Goal: Task Accomplishment & Management: Use online tool/utility

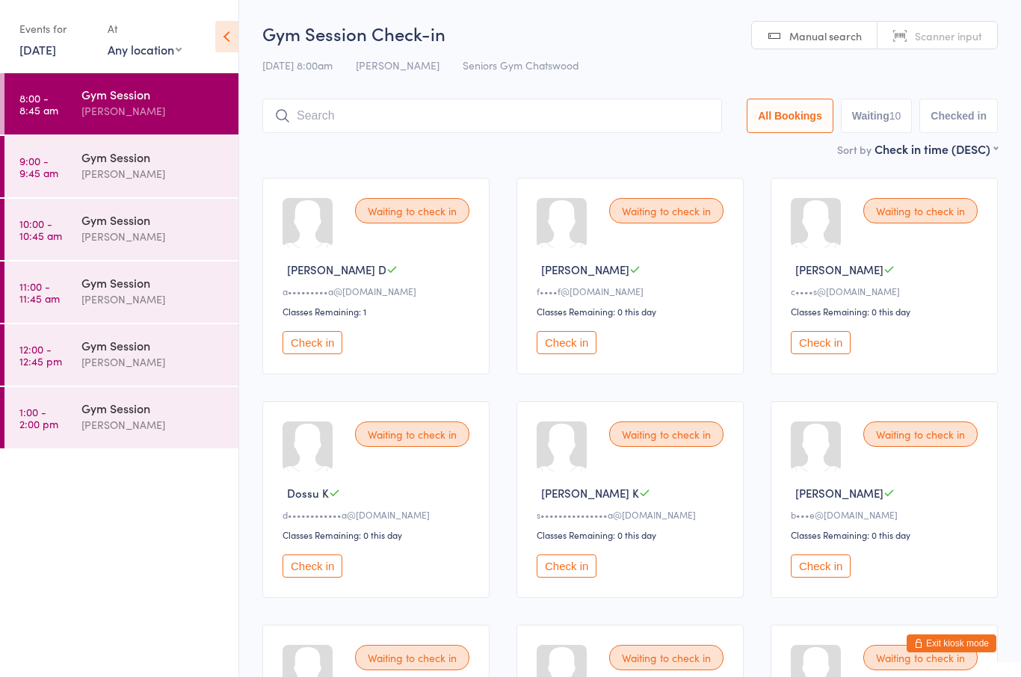
click at [139, 102] on div "Gym Session" at bounding box center [153, 94] width 144 height 16
click at [316, 569] on button "Check in" at bounding box center [313, 566] width 60 height 23
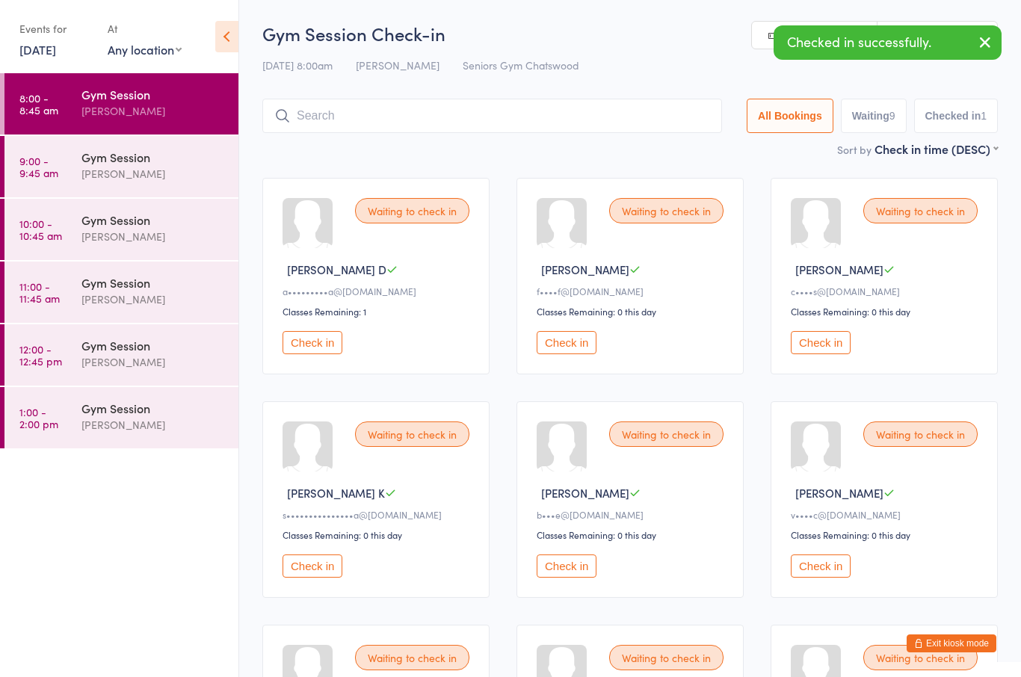
click at [324, 567] on button "Check in" at bounding box center [313, 566] width 60 height 23
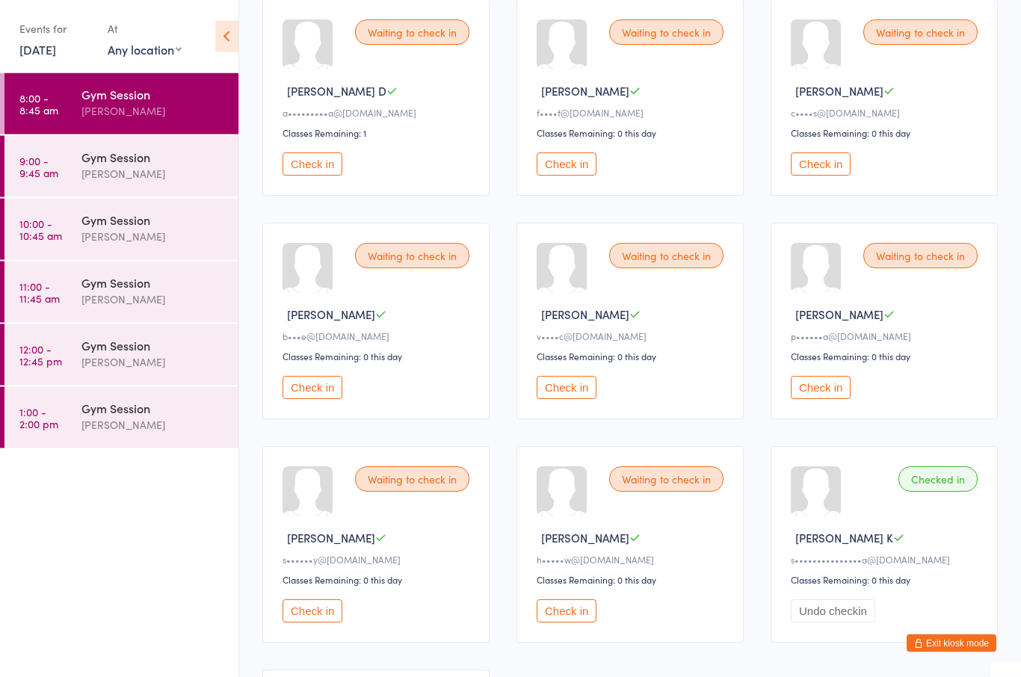
scroll to position [247, 0]
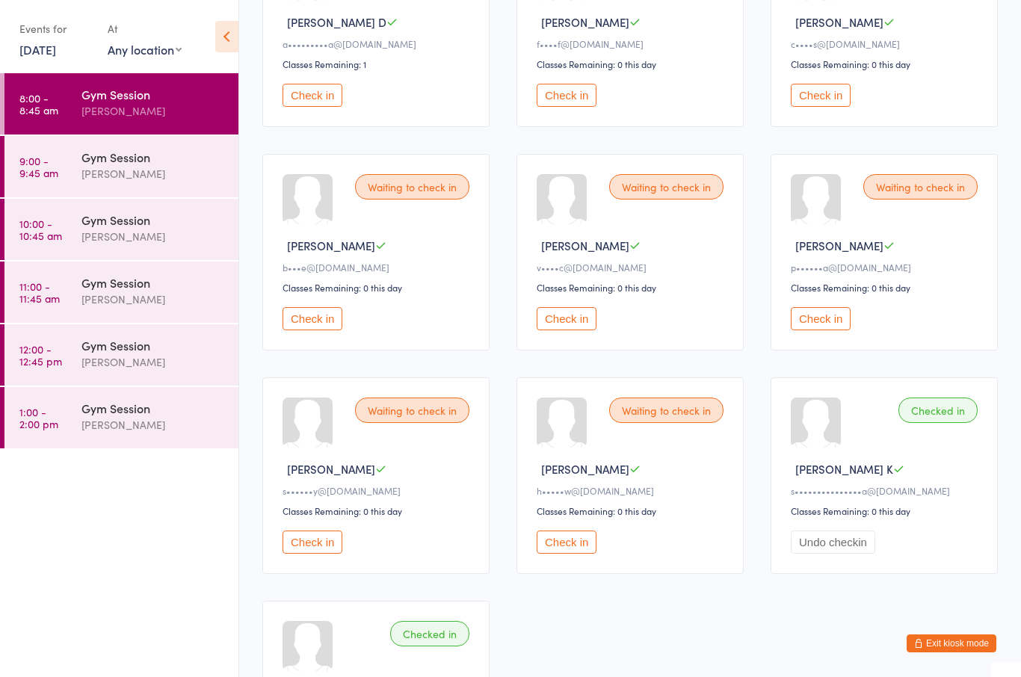
click at [572, 554] on button "Check in" at bounding box center [567, 542] width 60 height 23
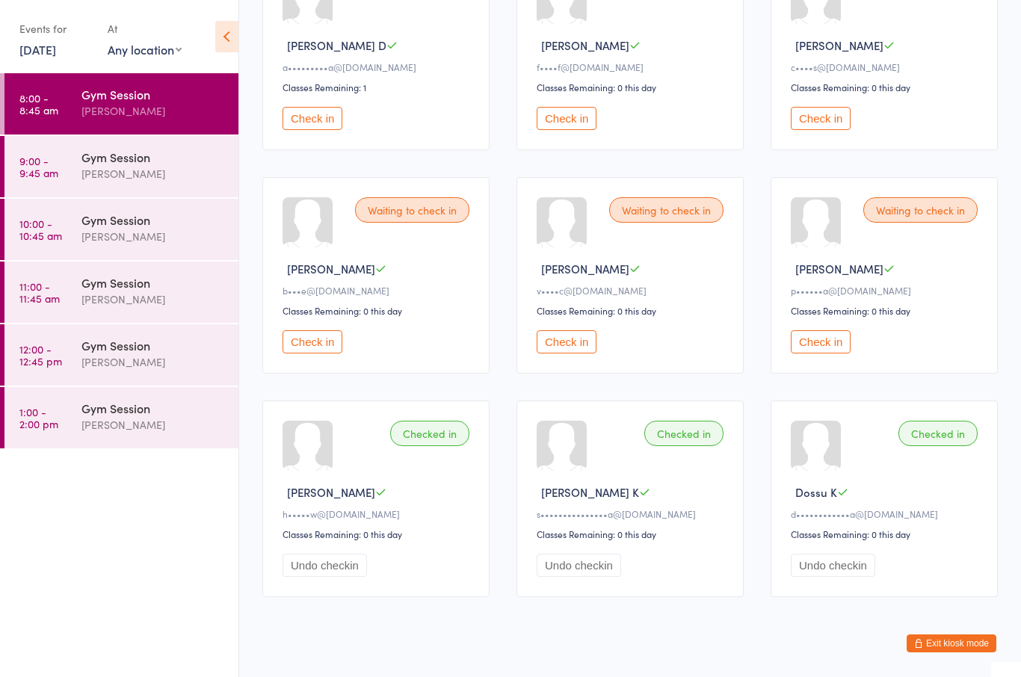
click at [584, 125] on button "Check in" at bounding box center [567, 118] width 60 height 23
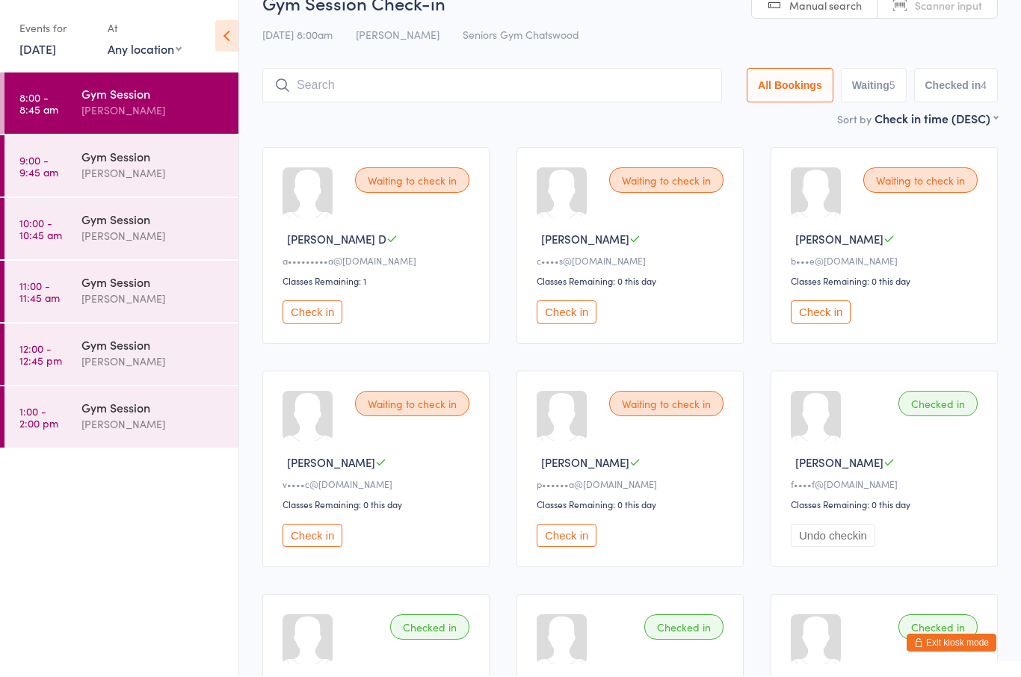
scroll to position [31, 0]
click at [573, 320] on button "Check in" at bounding box center [567, 311] width 60 height 23
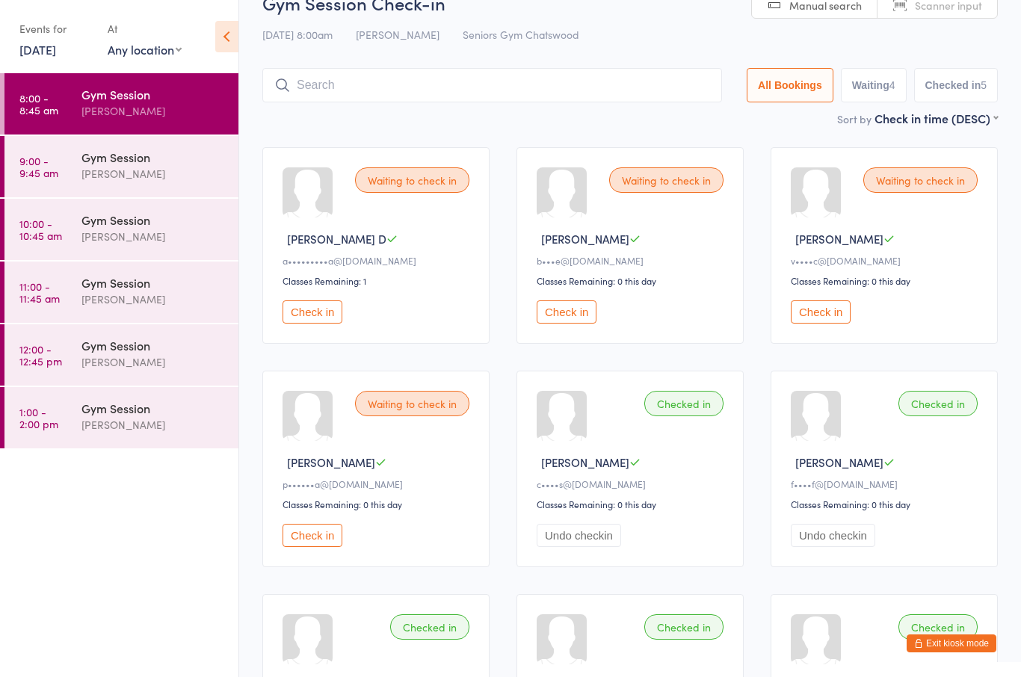
click at [564, 324] on button "Check in" at bounding box center [567, 311] width 60 height 23
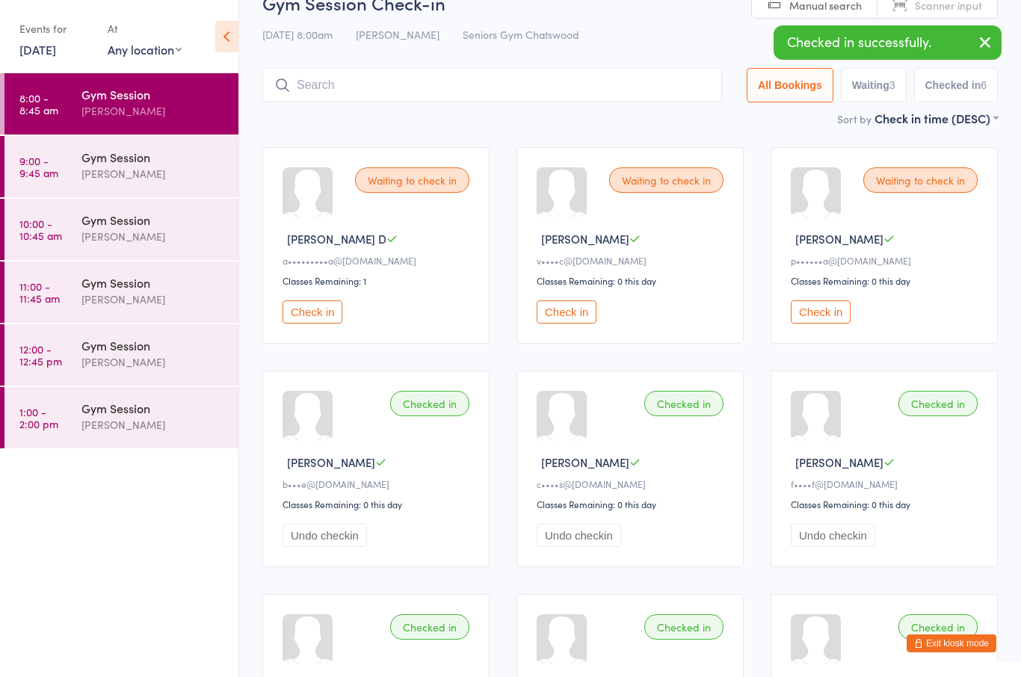
click at [571, 324] on button "Check in" at bounding box center [567, 311] width 60 height 23
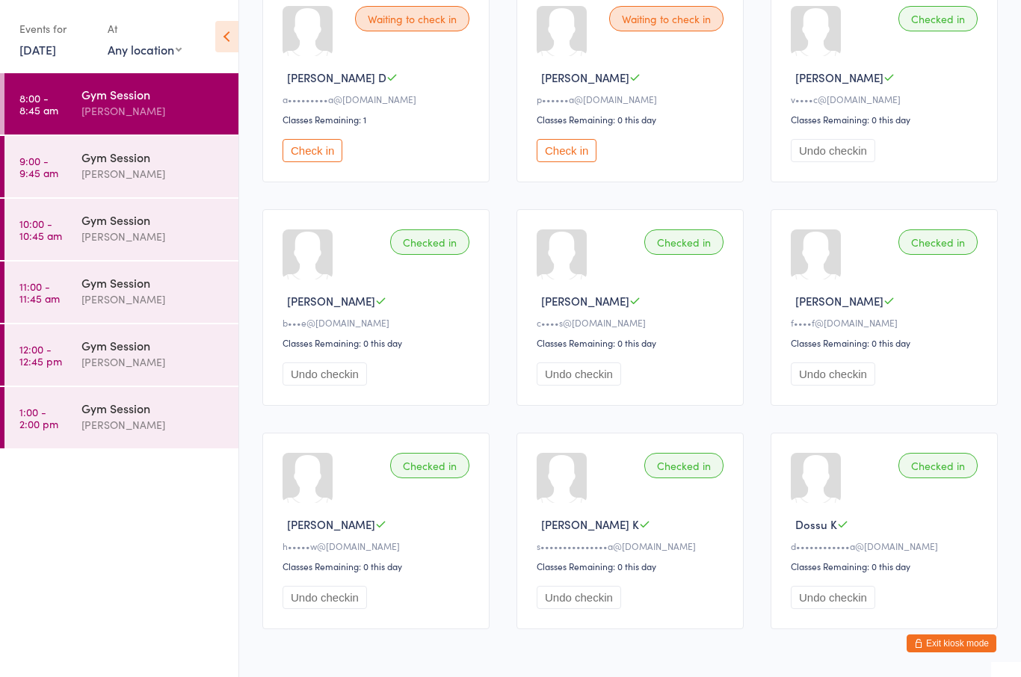
scroll to position [0, 0]
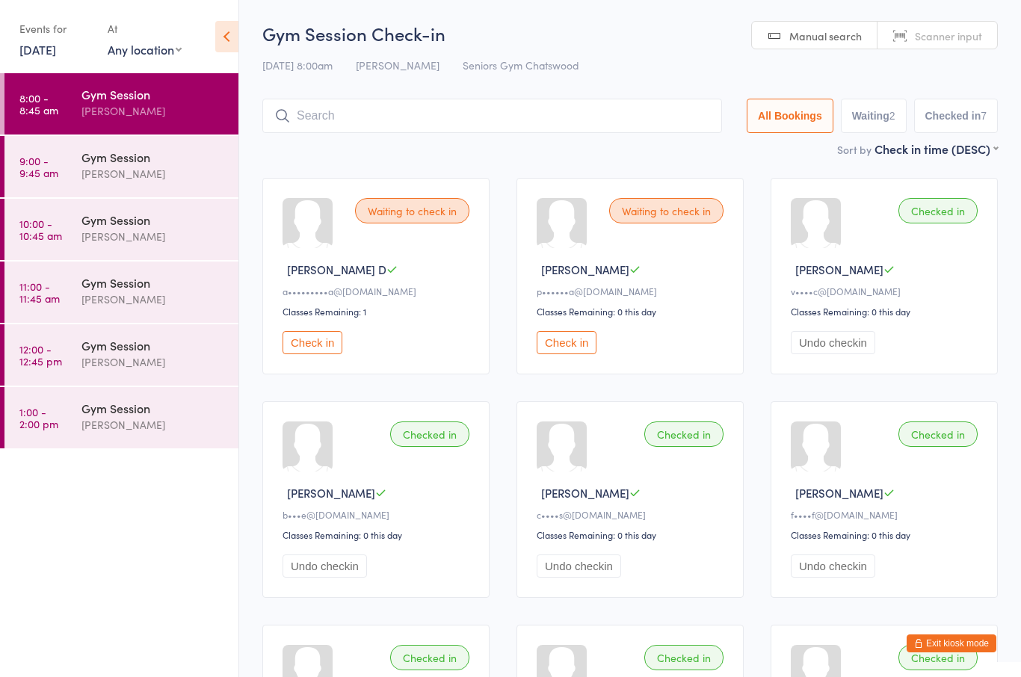
click at [325, 354] on button "Check in" at bounding box center [313, 342] width 60 height 23
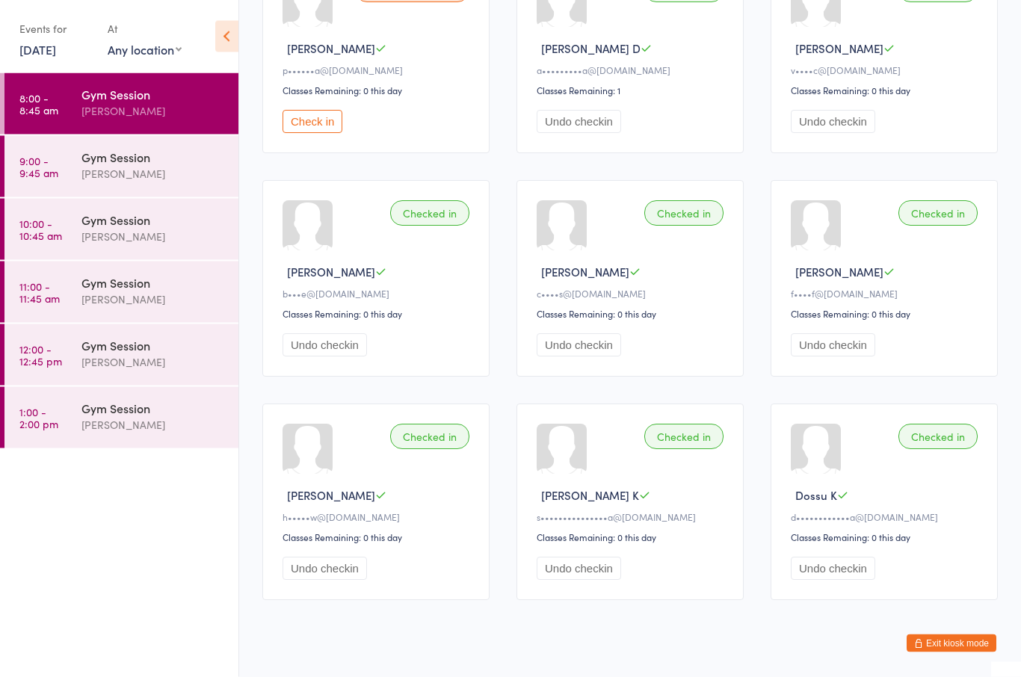
scroll to position [224, 0]
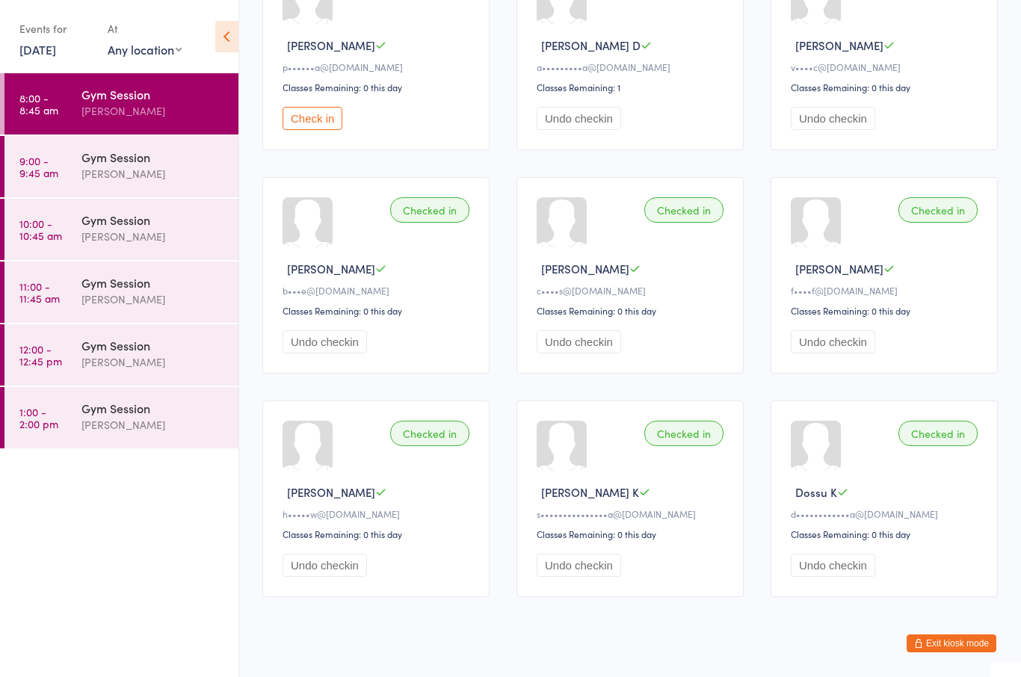
click at [120, 176] on div "[PERSON_NAME]" at bounding box center [153, 173] width 144 height 17
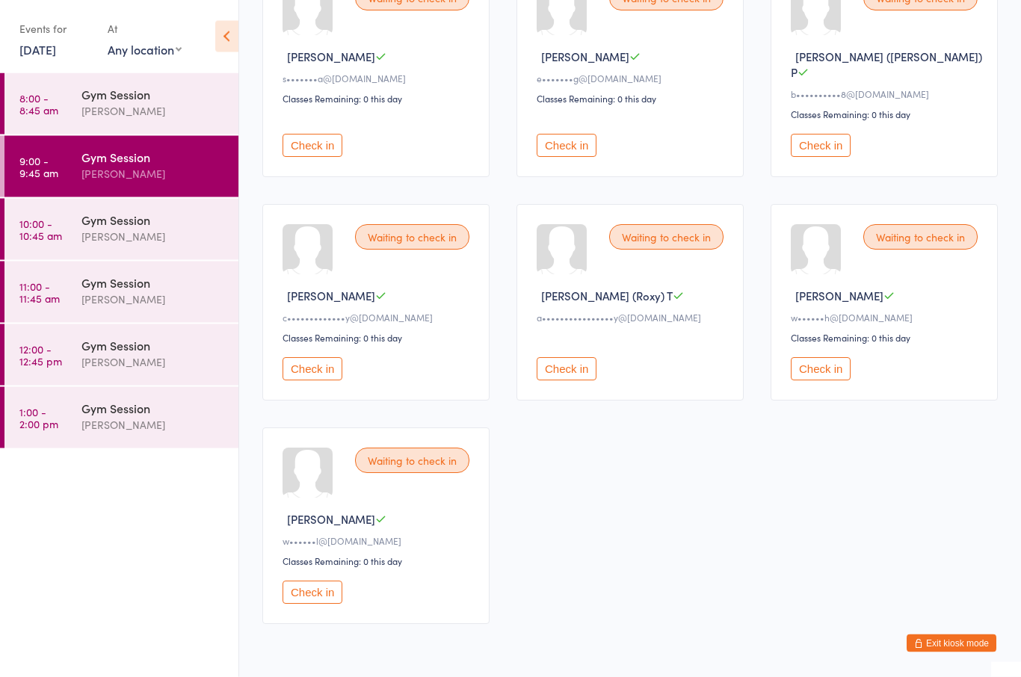
scroll to position [680, 0]
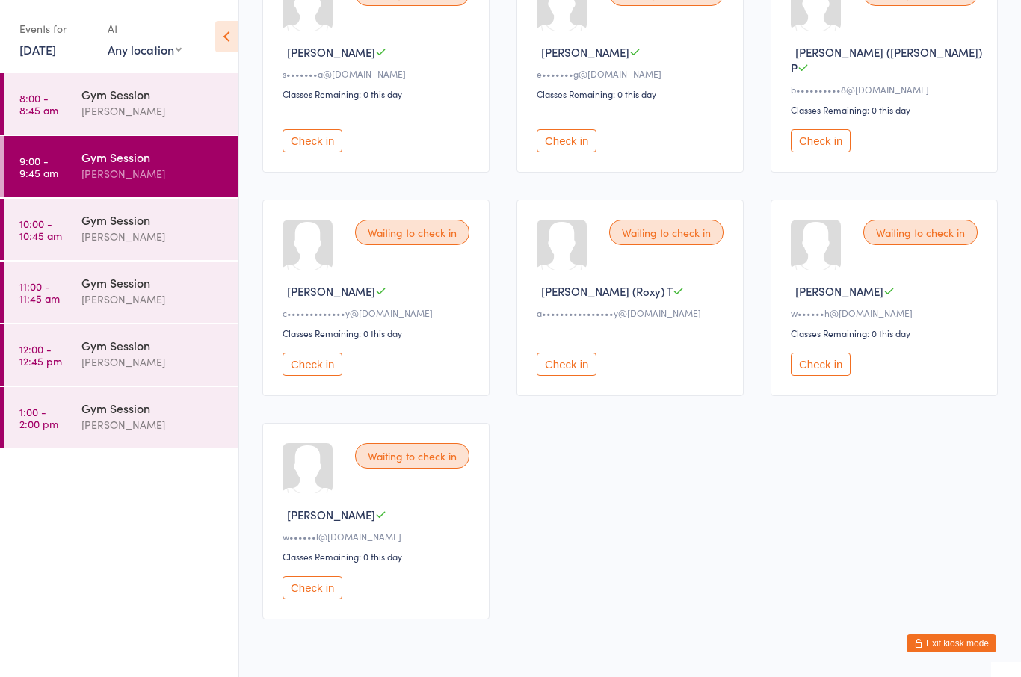
click at [827, 354] on button "Check in" at bounding box center [821, 364] width 60 height 23
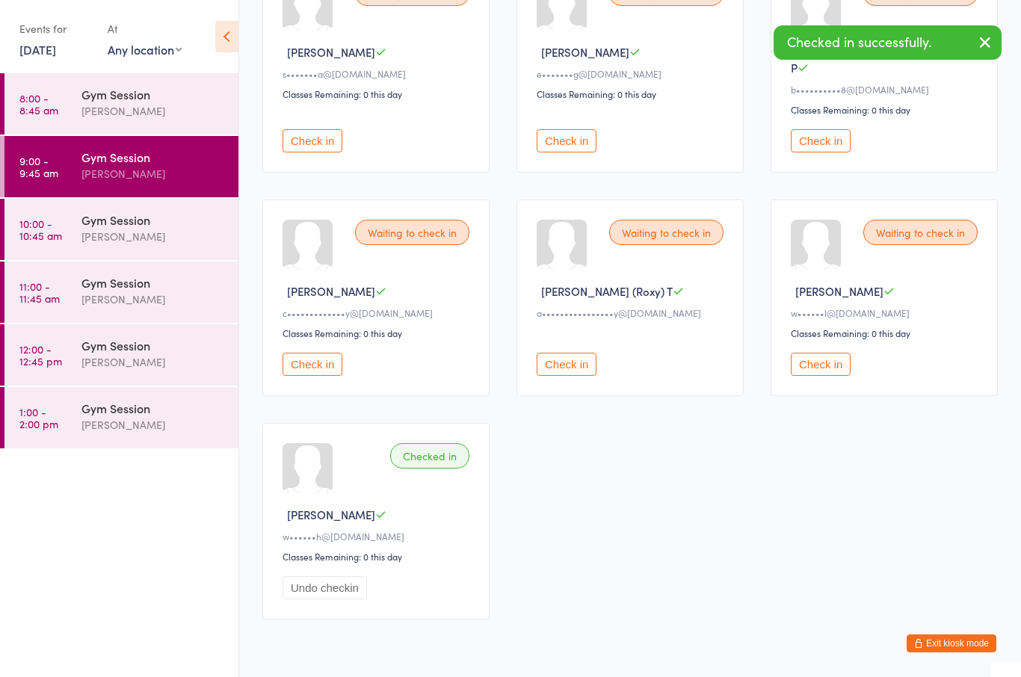
click at [826, 359] on button "Check in" at bounding box center [821, 364] width 60 height 23
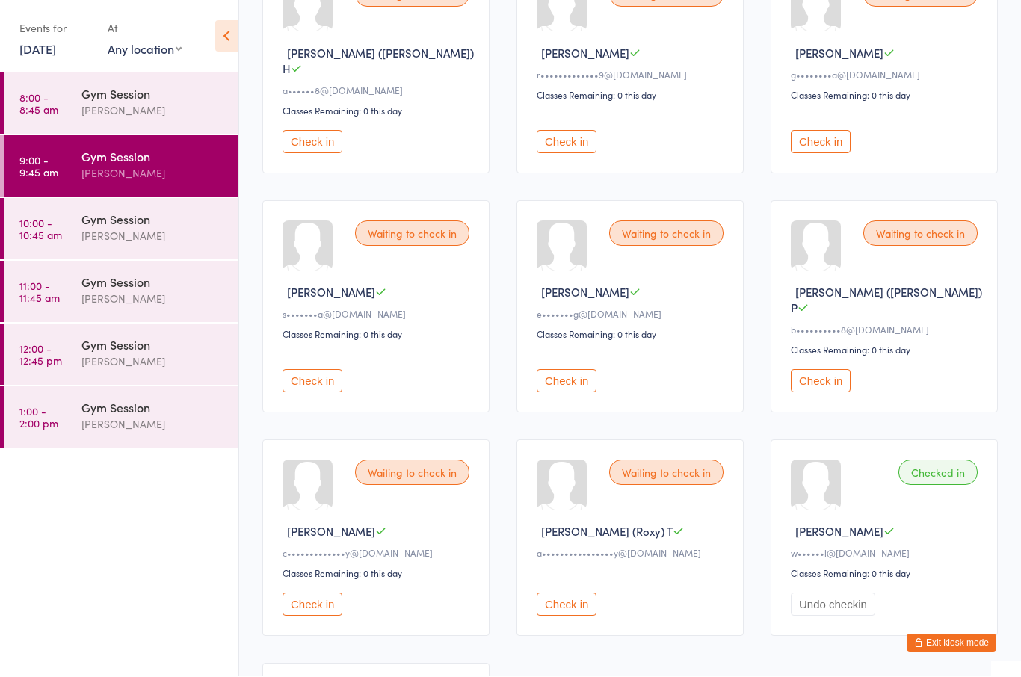
scroll to position [440, 0]
click at [554, 143] on button "Check in" at bounding box center [567, 141] width 60 height 23
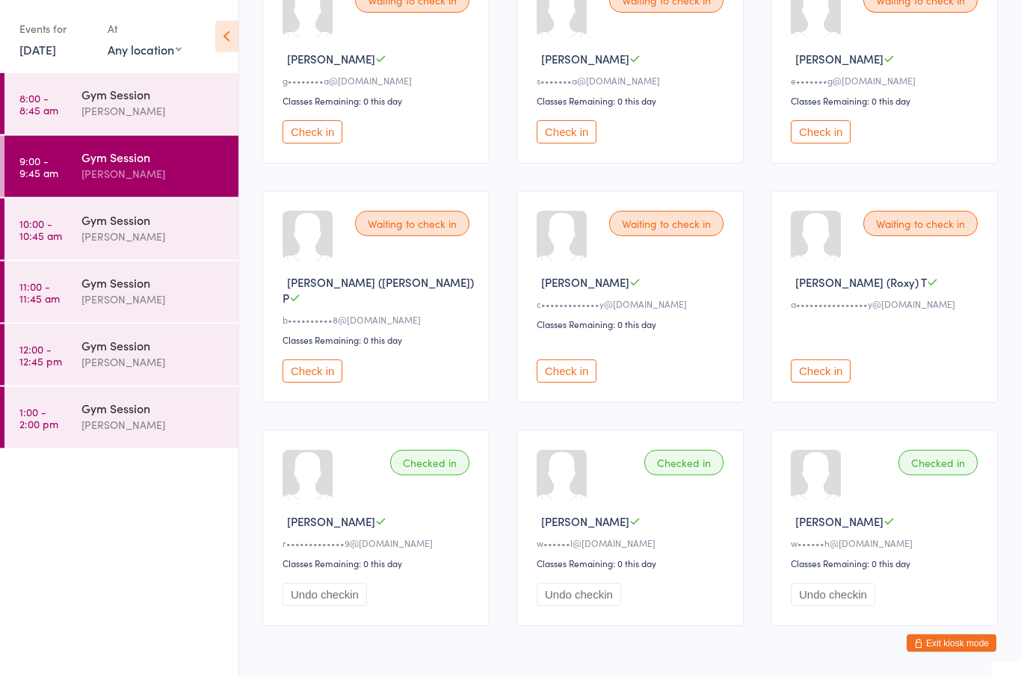
scroll to position [452, 0]
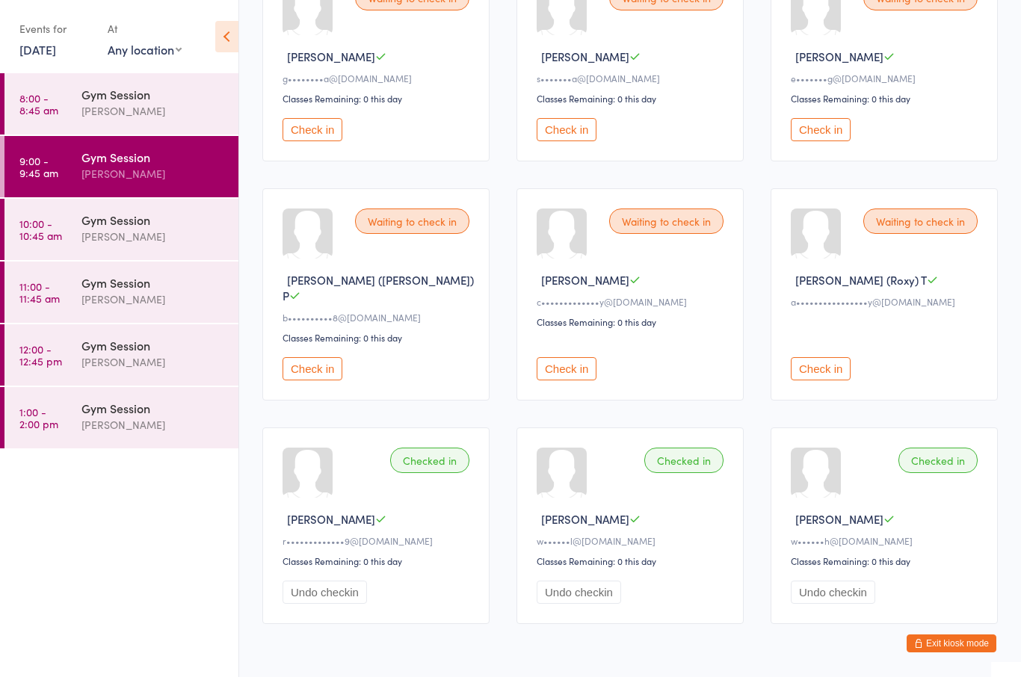
click at [576, 357] on button "Check in" at bounding box center [567, 368] width 60 height 23
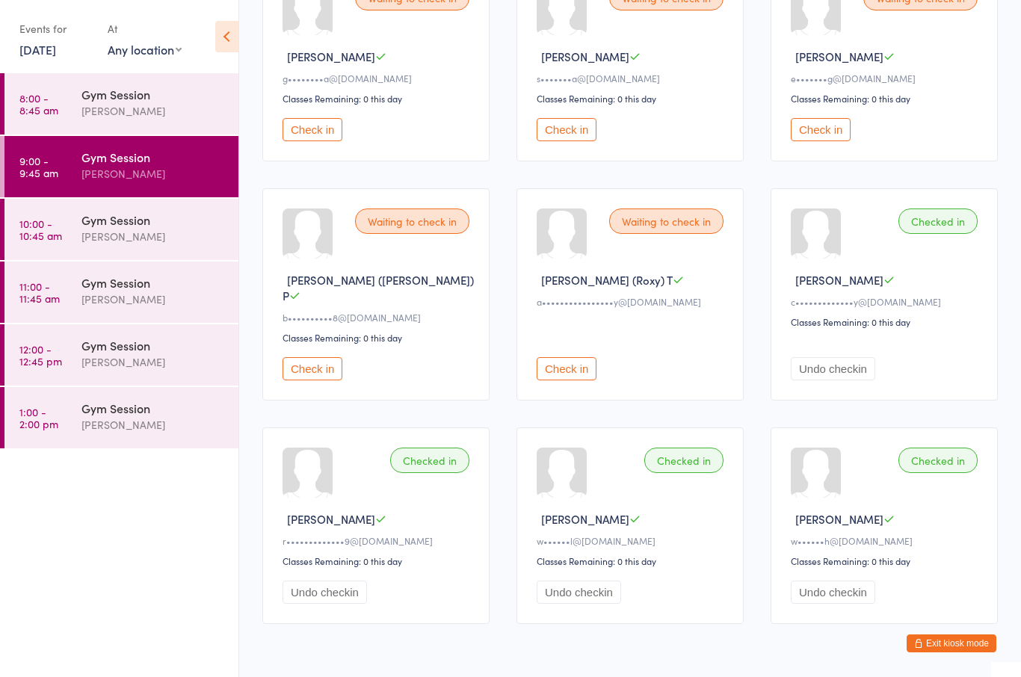
click at [426, 451] on div "Checked in" at bounding box center [429, 460] width 79 height 25
click at [324, 359] on button "Check in" at bounding box center [313, 368] width 60 height 23
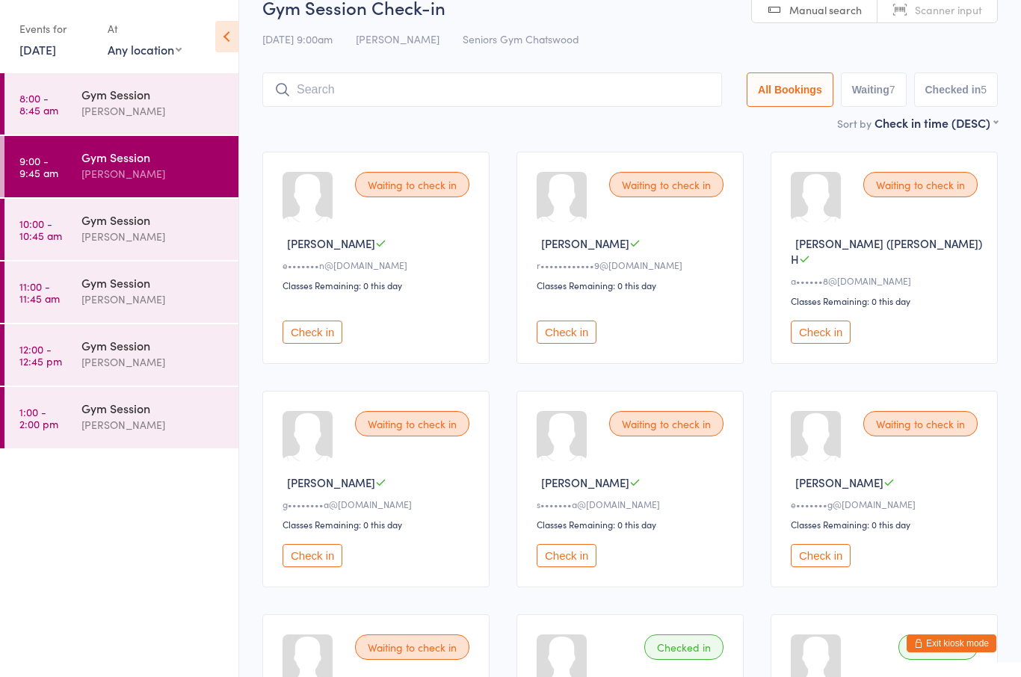
scroll to position [0, 0]
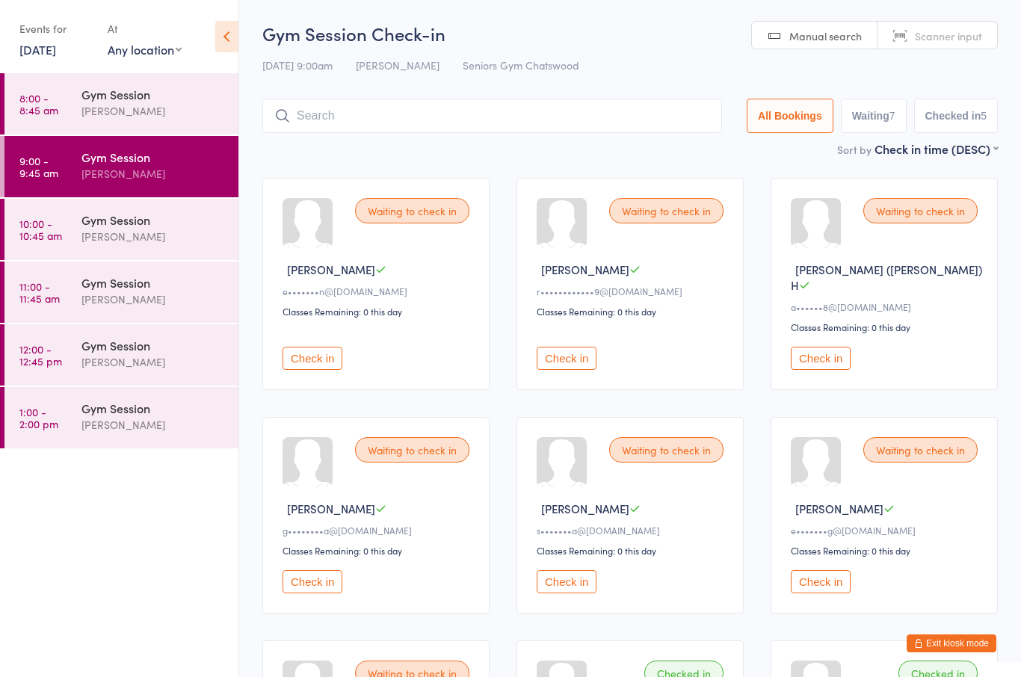
click at [827, 354] on button "Check in" at bounding box center [821, 358] width 60 height 23
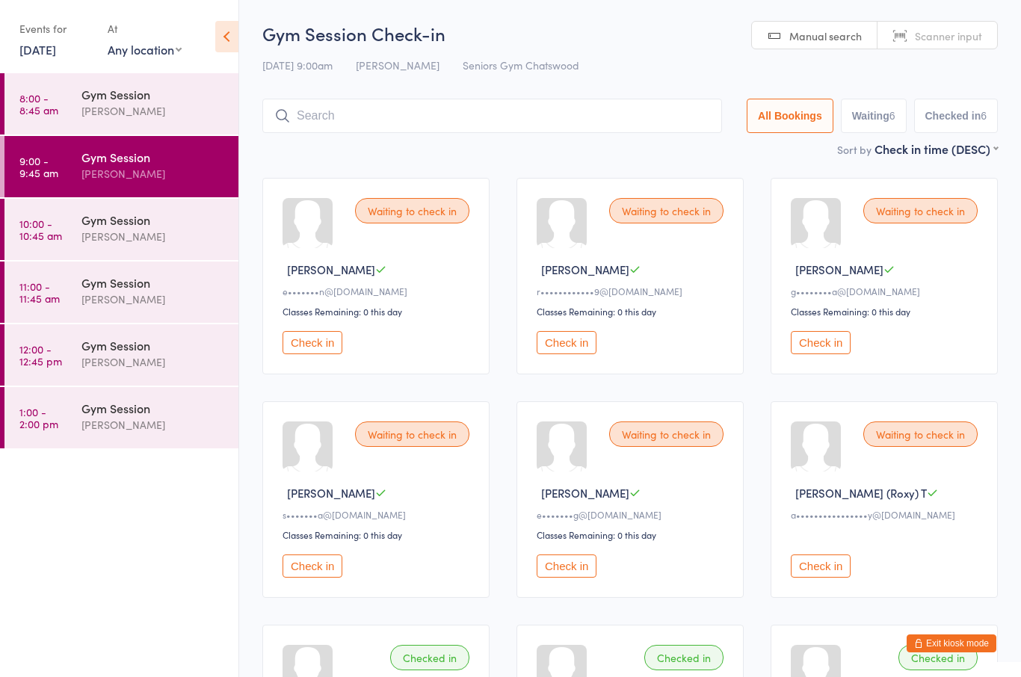
click at [143, 101] on div "Gym Session" at bounding box center [153, 94] width 144 height 16
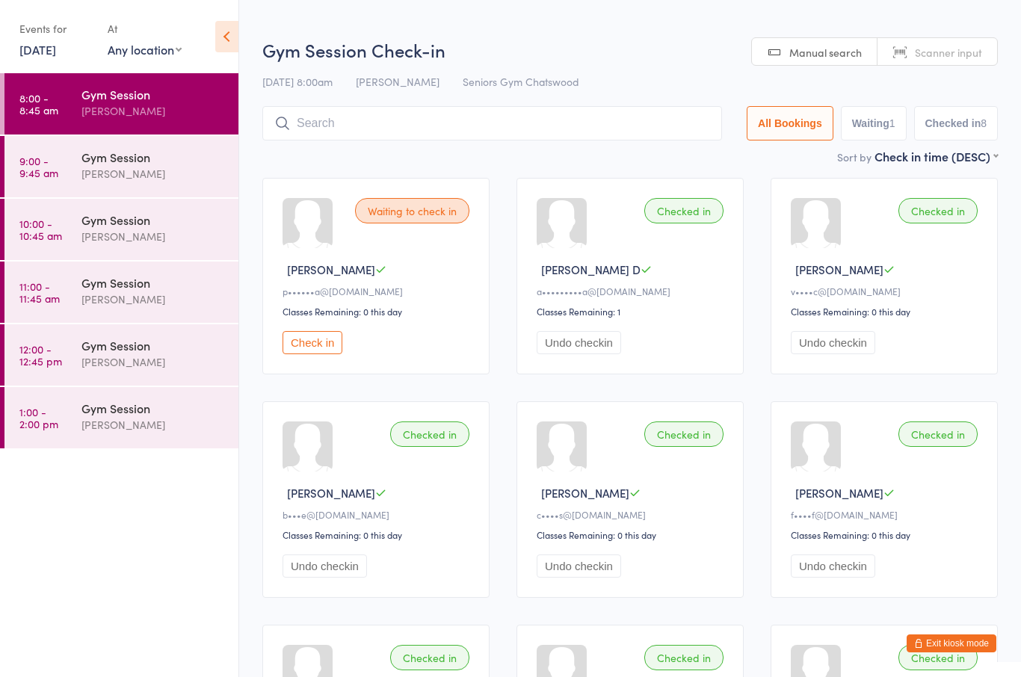
click at [315, 349] on button "Check in" at bounding box center [313, 342] width 60 height 23
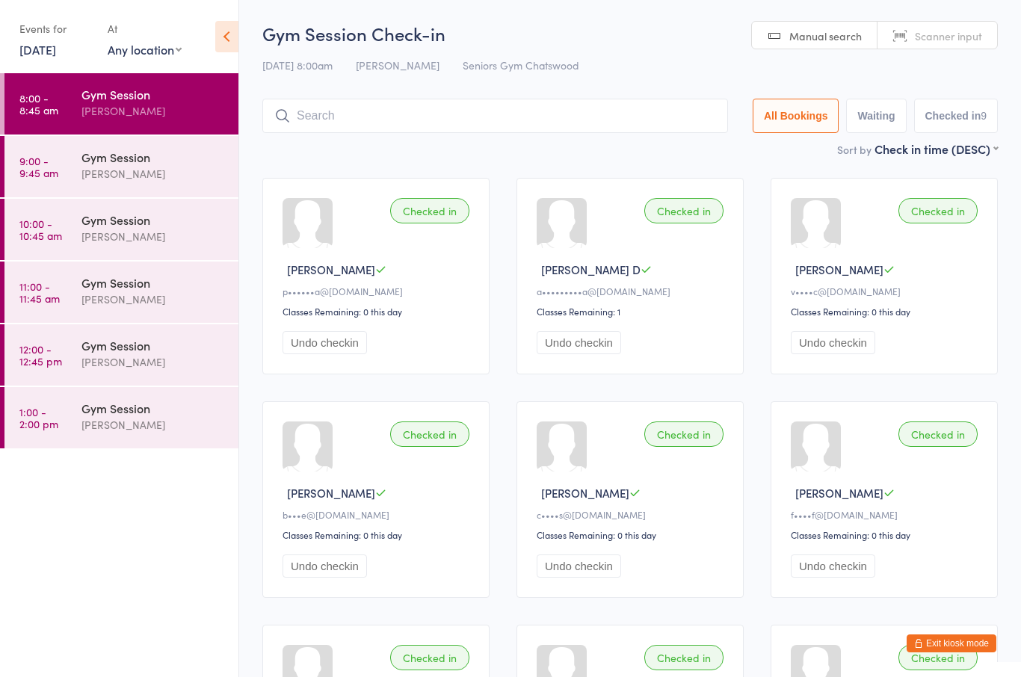
click at [114, 163] on div "Gym Session" at bounding box center [153, 157] width 144 height 16
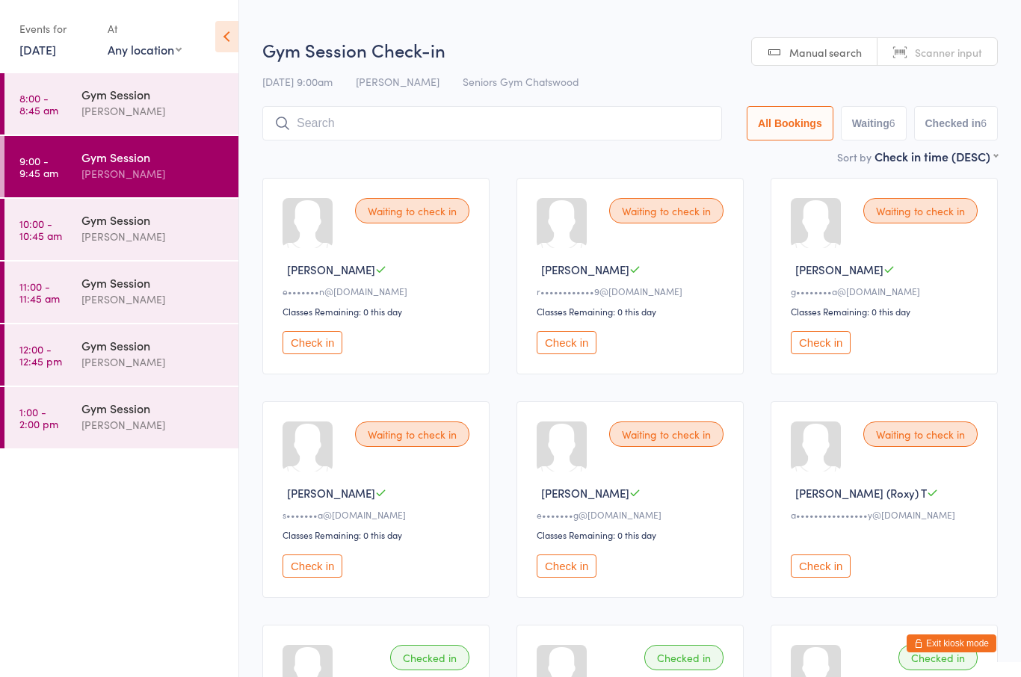
click at [827, 344] on button "Check in" at bounding box center [821, 342] width 60 height 23
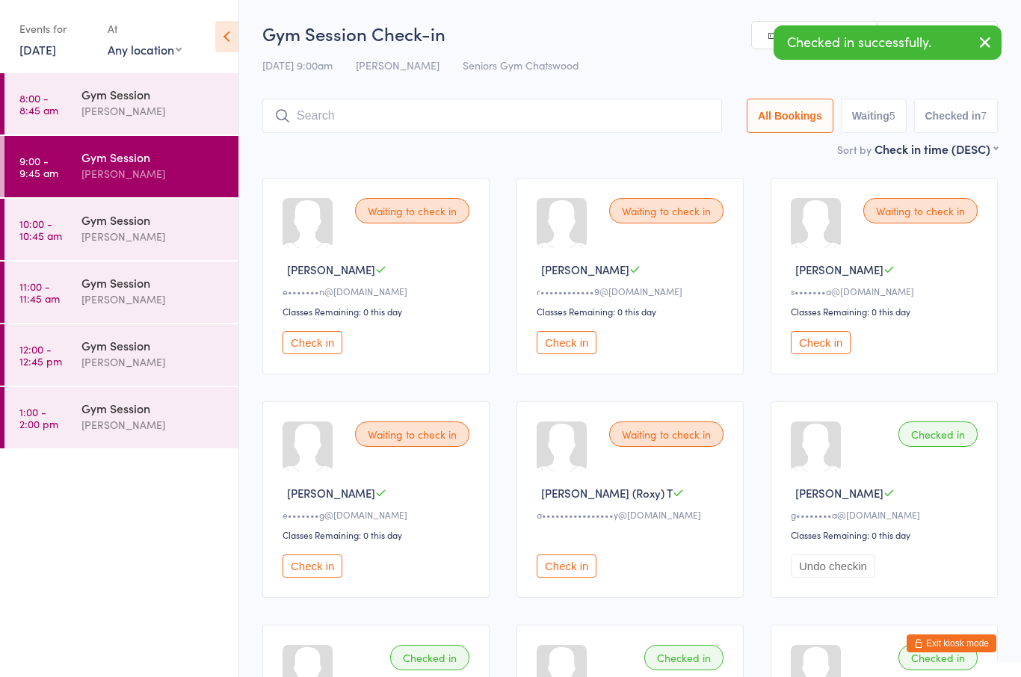
click at [823, 348] on button "Check in" at bounding box center [821, 342] width 60 height 23
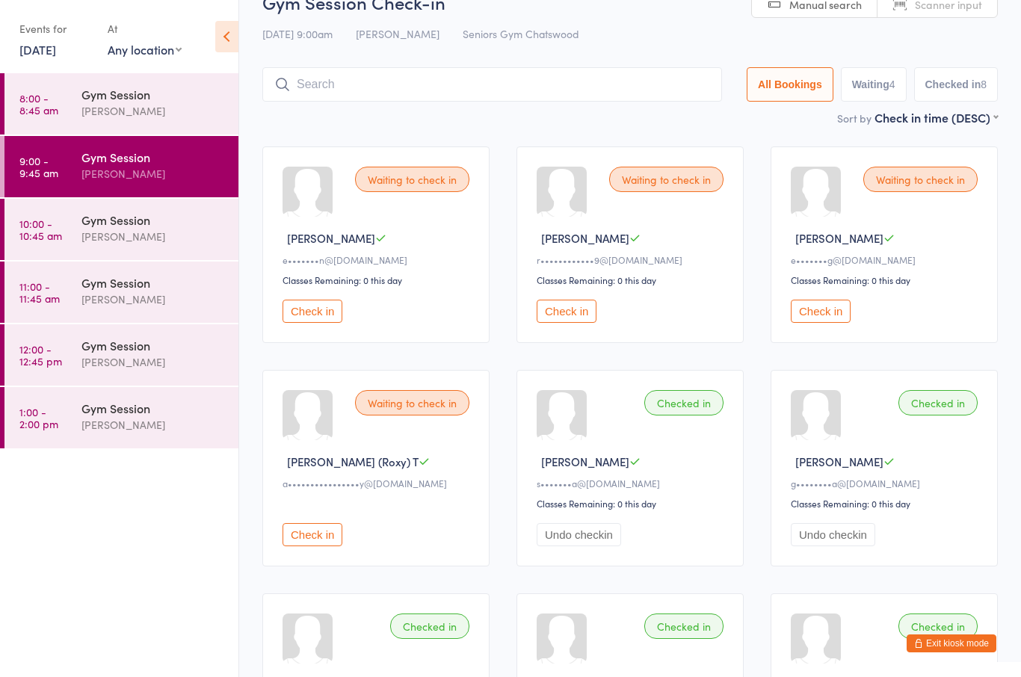
scroll to position [31, 0]
click at [309, 279] on div "Waiting to check in [PERSON_NAME] E e•••••••n@[DOMAIN_NAME] Classes Remaining: …" at bounding box center [375, 245] width 227 height 197
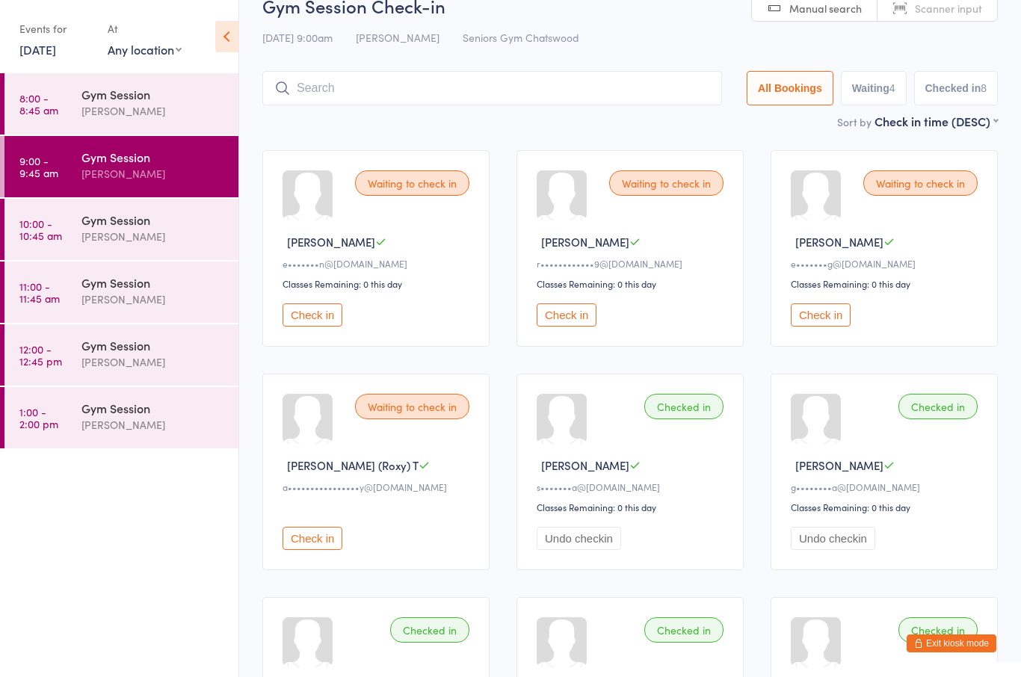
scroll to position [32, 0]
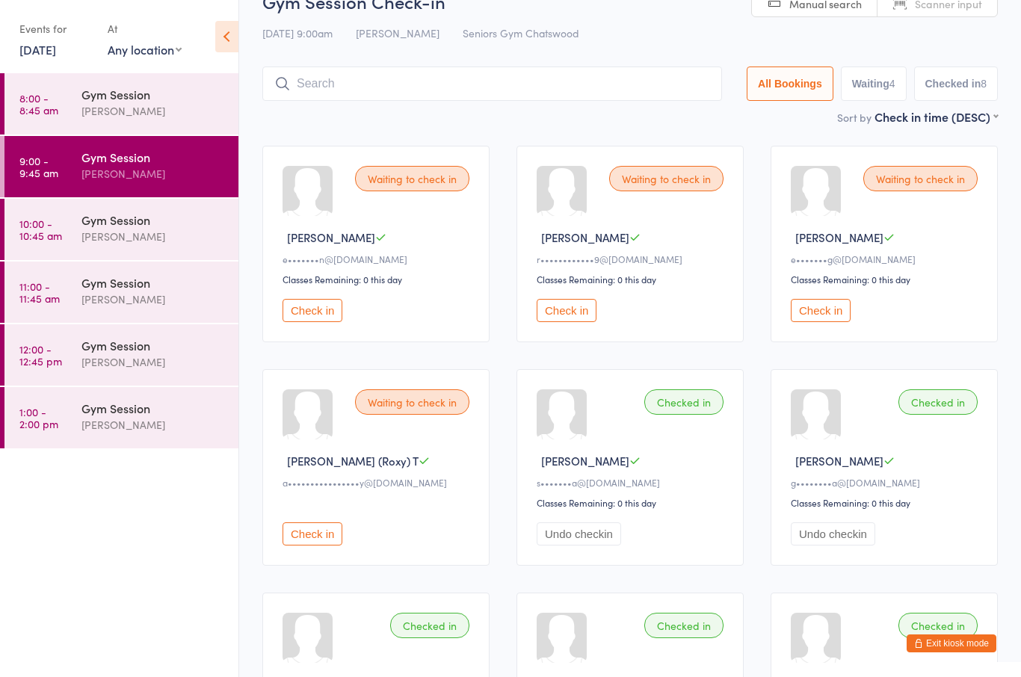
click at [310, 317] on button "Check in" at bounding box center [313, 310] width 60 height 23
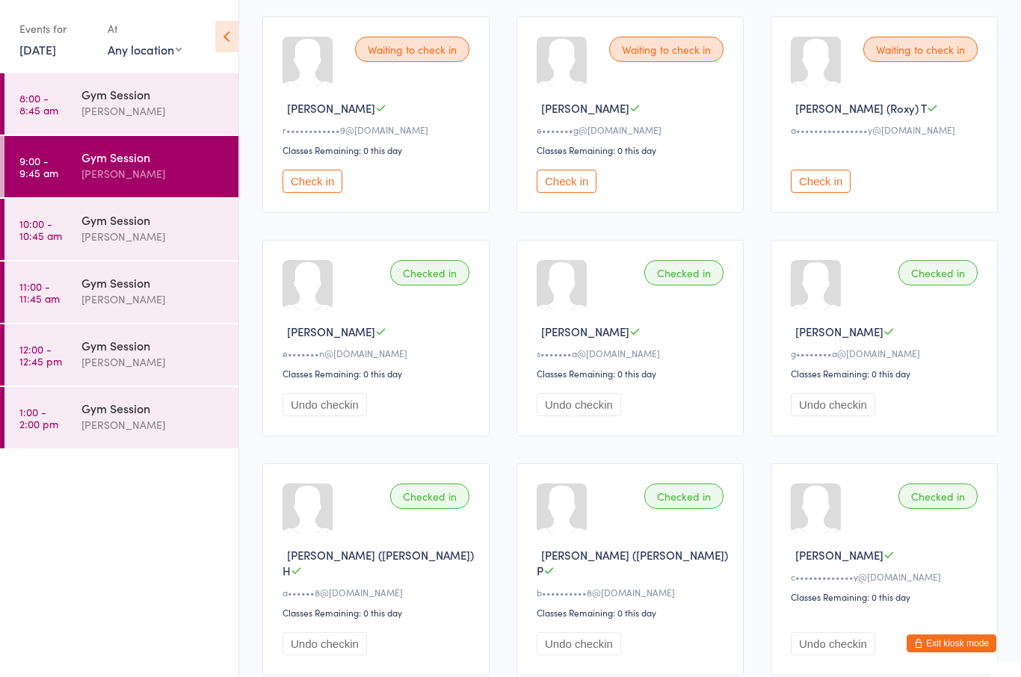
scroll to position [0, 0]
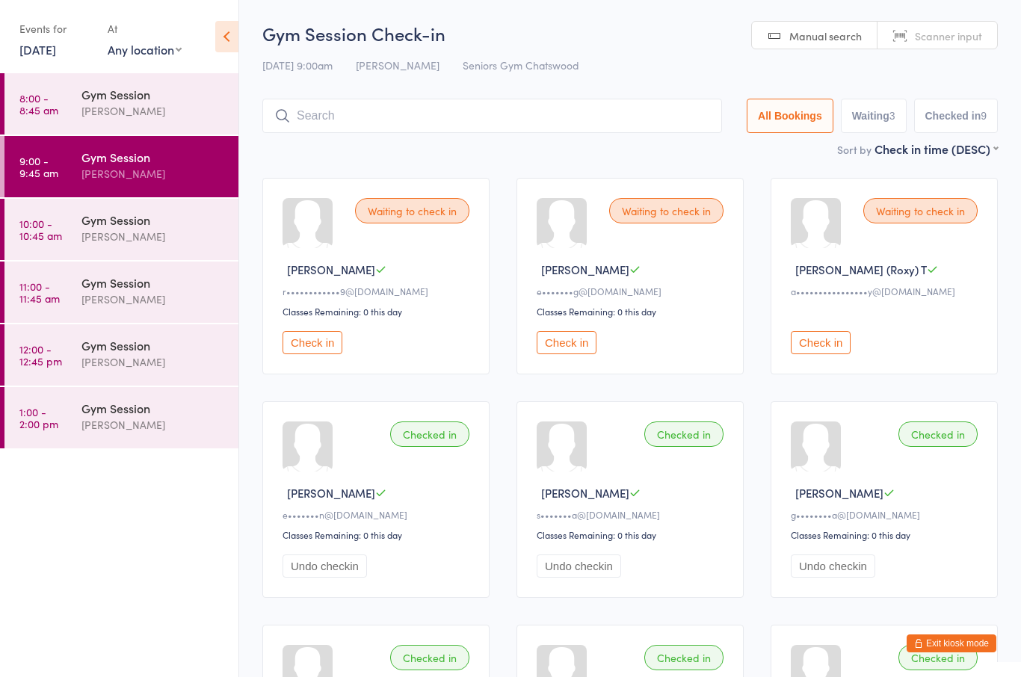
click at [356, 107] on input "search" at bounding box center [492, 116] width 460 height 34
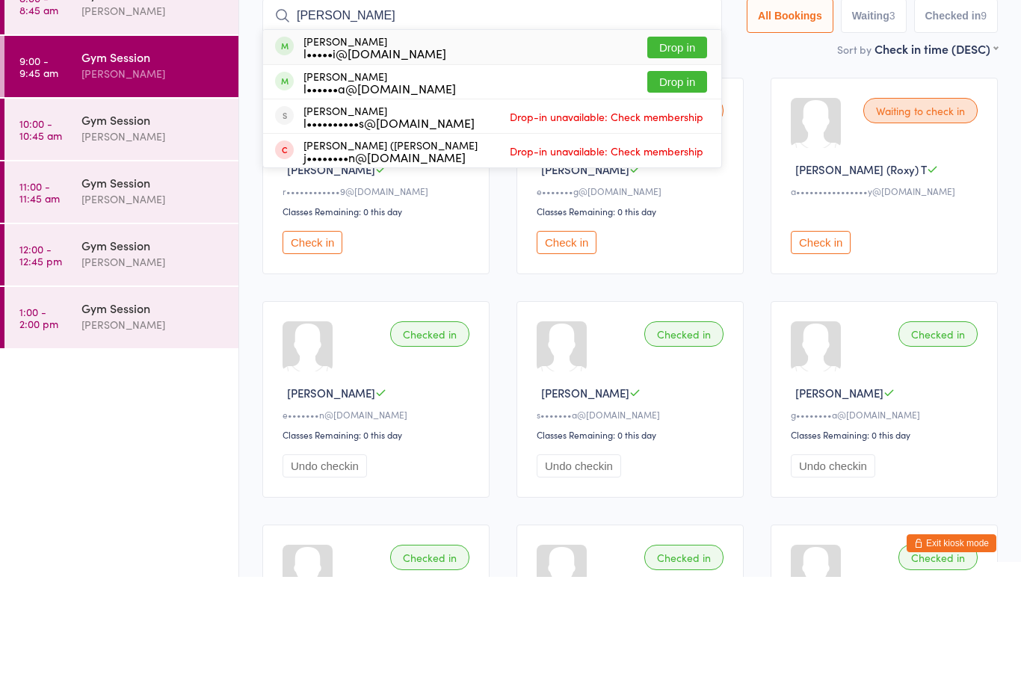
type input "[PERSON_NAME]"
click at [343, 147] on div "l•••••i@[DOMAIN_NAME]" at bounding box center [374, 153] width 143 height 12
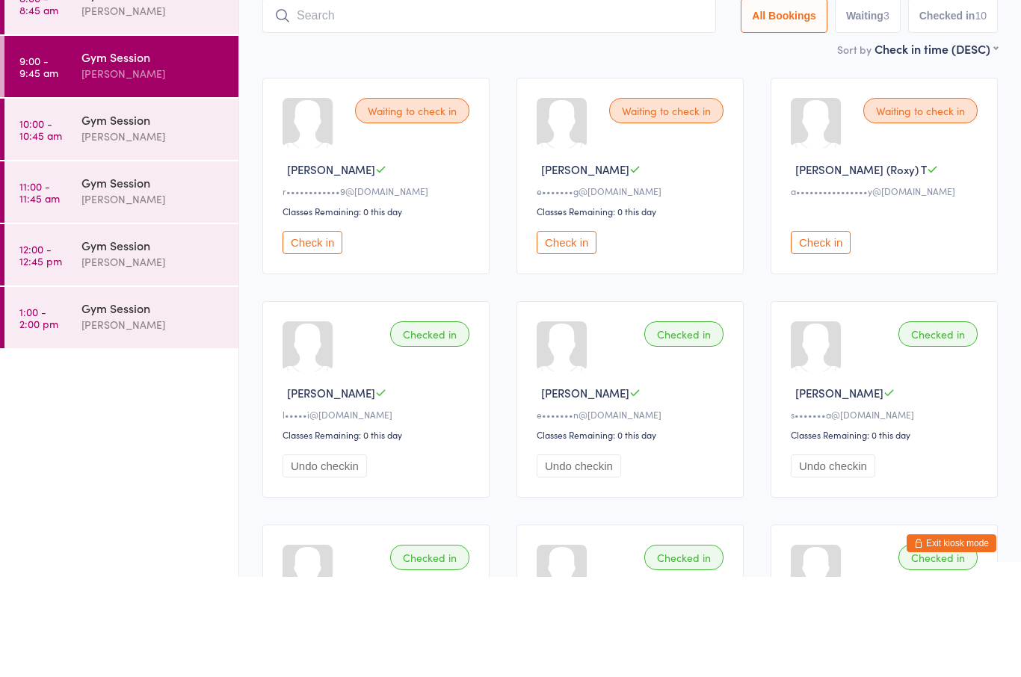
click at [460, 188] on div "Waiting to check in [PERSON_NAME] r••••••••••••9@[DOMAIN_NAME] Classes Remainin…" at bounding box center [375, 276] width 227 height 197
